Goal: Check status: Check status

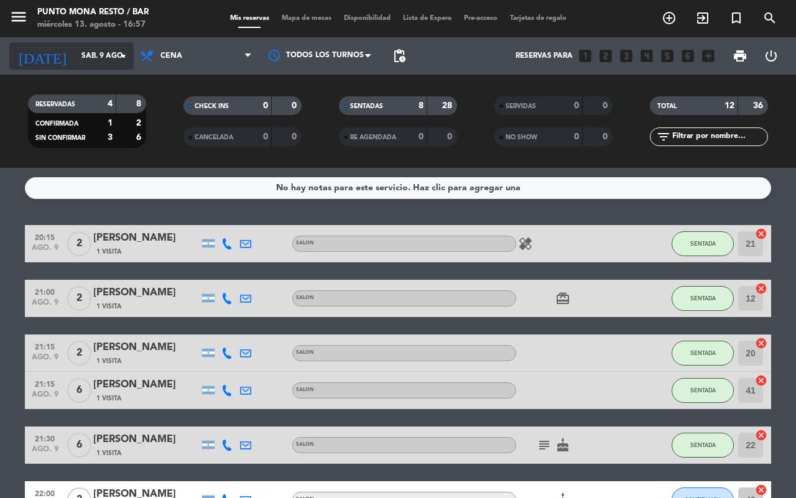
click at [78, 63] on input "sáb. 9 ago." at bounding box center [124, 55] width 99 height 21
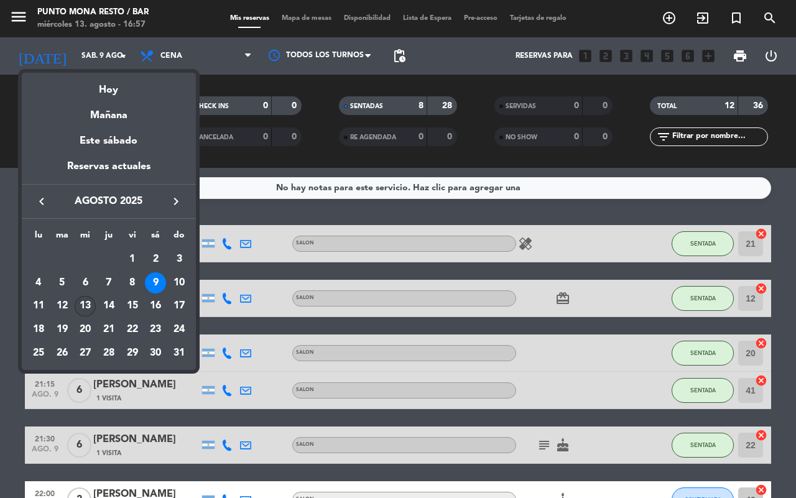
click at [85, 303] on div "13" at bounding box center [85, 306] width 21 height 21
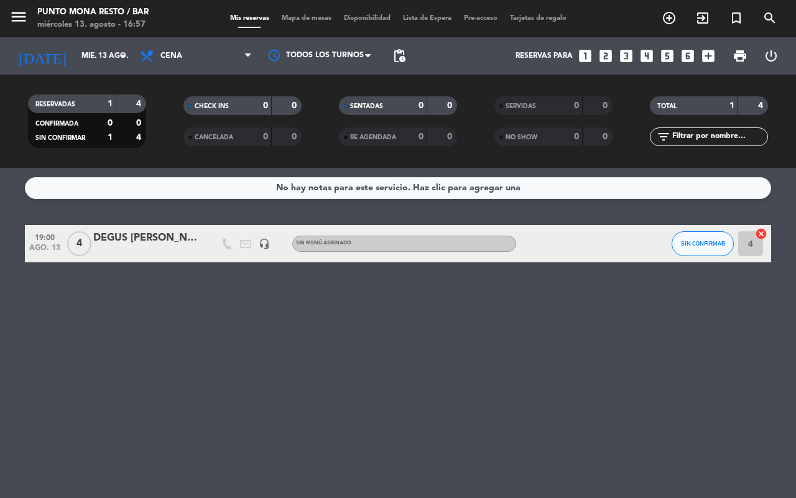
click at [162, 235] on div "DEGUS [PERSON_NAME]" at bounding box center [146, 238] width 106 height 16
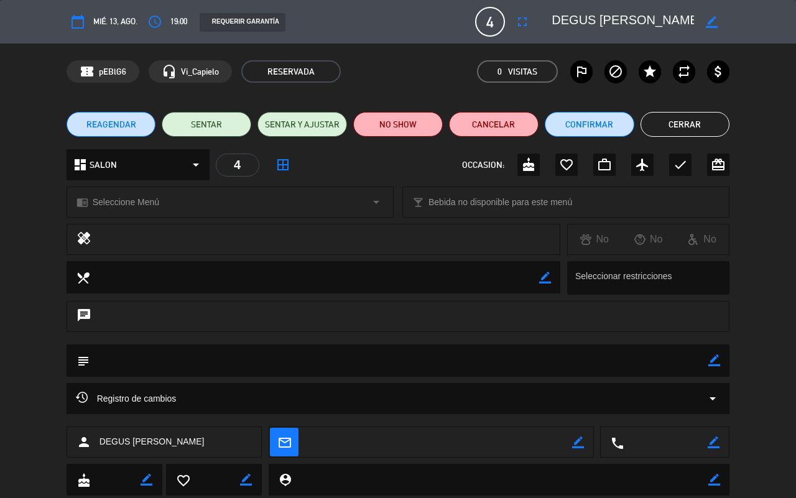
click at [701, 115] on button "Cerrar" at bounding box center [686, 124] width 90 height 25
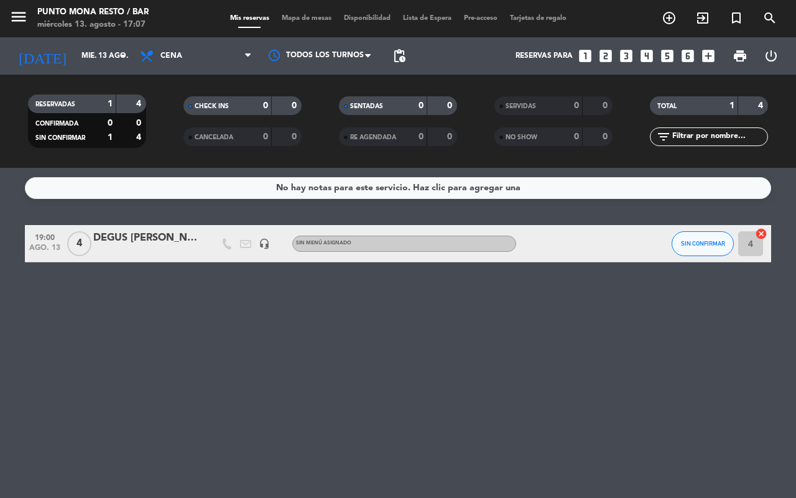
click at [117, 39] on div "[DATE] mié. 13 ago. arrow_drop_down" at bounding box center [71, 55] width 124 height 37
click at [116, 42] on div "[DATE] mié. 13 ago. arrow_drop_down" at bounding box center [71, 55] width 124 height 27
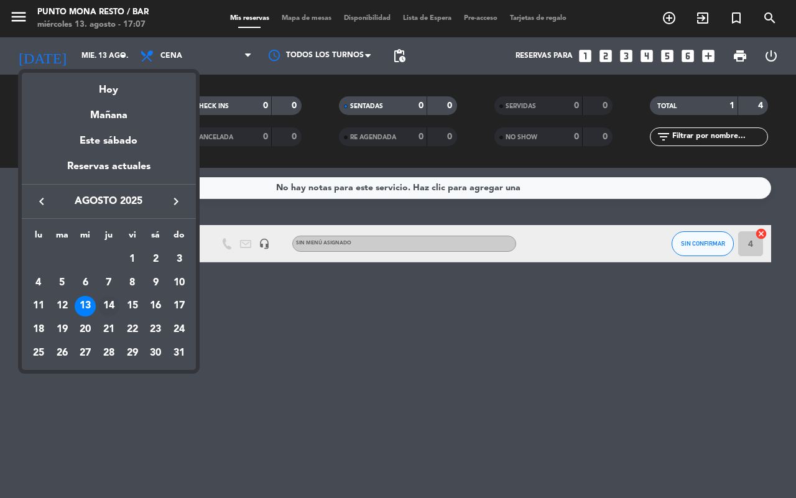
click at [110, 307] on div "14" at bounding box center [108, 306] width 21 height 21
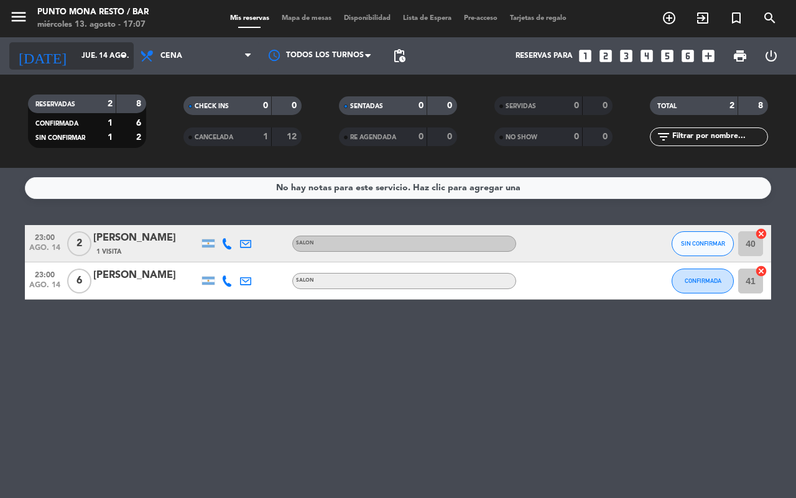
click at [110, 55] on input "jue. 14 ago." at bounding box center [124, 55] width 99 height 21
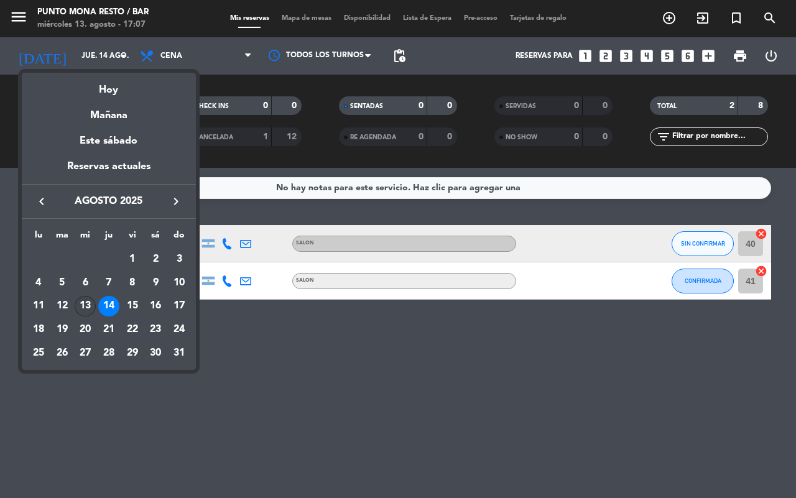
click at [91, 309] on div "13" at bounding box center [85, 306] width 21 height 21
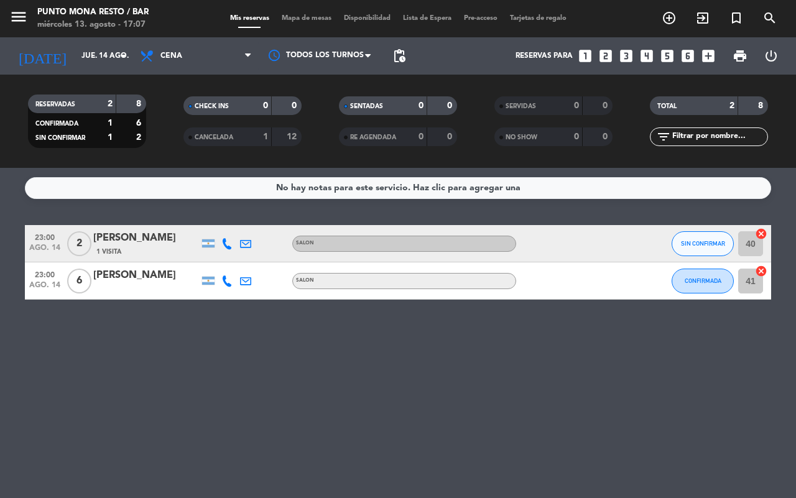
type input "mié. 13 ago."
